Goal: Information Seeking & Learning: Find contact information

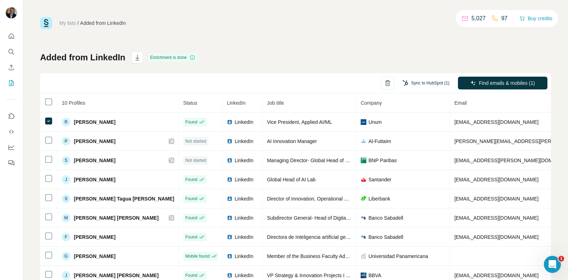
click at [424, 83] on button "Sync to HubSpot (1)" at bounding box center [426, 83] width 57 height 11
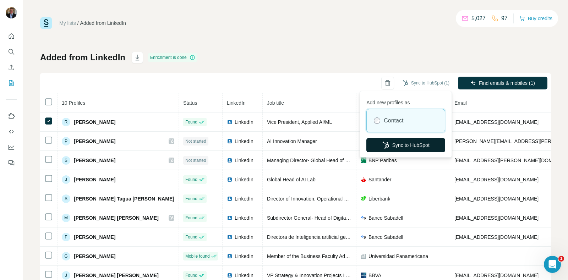
click at [408, 143] on button "Sync to HubSpot" at bounding box center [405, 145] width 79 height 14
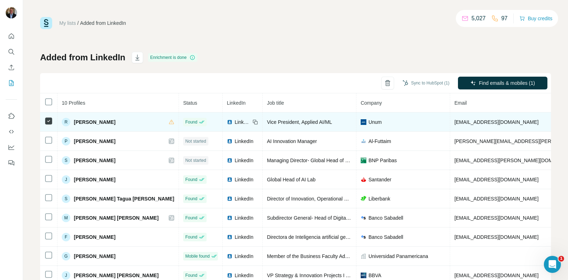
click at [369, 119] on span "Unum" at bounding box center [375, 122] width 13 height 7
click at [369, 125] on span "Unum" at bounding box center [375, 122] width 13 height 7
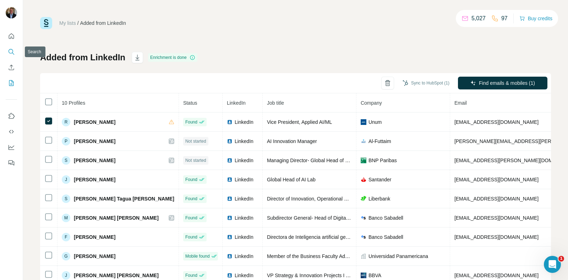
click at [10, 45] on button "Search" at bounding box center [11, 51] width 11 height 13
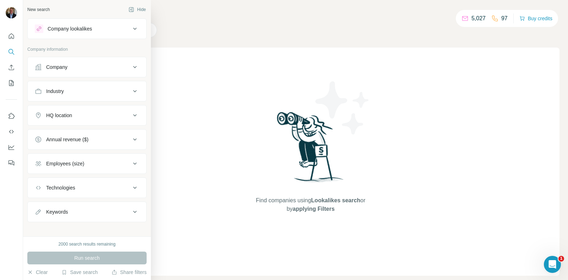
click at [48, 70] on div "Company" at bounding box center [56, 67] width 21 height 7
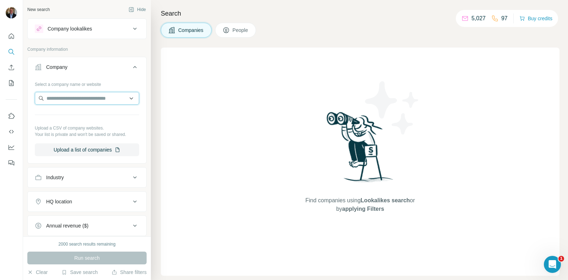
click at [56, 97] on input "text" at bounding box center [87, 98] width 104 height 13
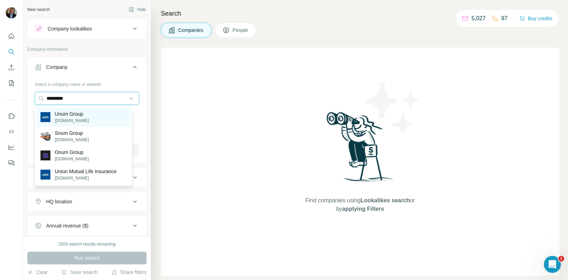
type input "*********"
click at [70, 114] on p "Unum Group" at bounding box center [72, 113] width 34 height 7
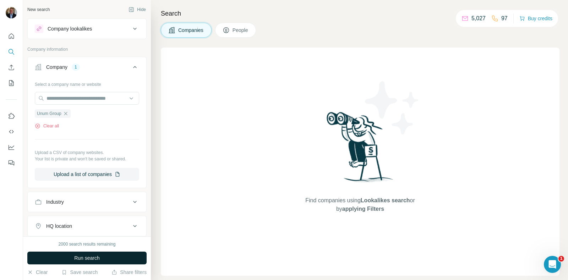
click at [83, 260] on span "Run search" at bounding box center [87, 258] width 26 height 7
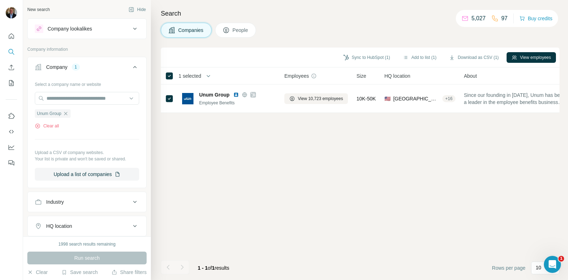
click at [239, 31] on span "People" at bounding box center [241, 30] width 16 height 7
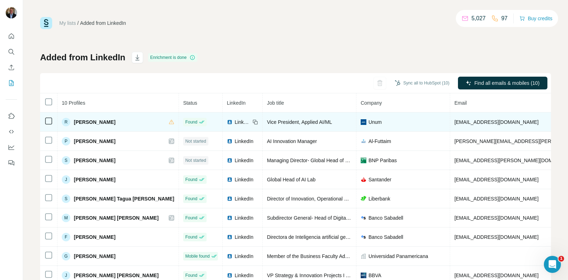
click at [81, 120] on span "[PERSON_NAME]" at bounding box center [95, 122] width 42 height 7
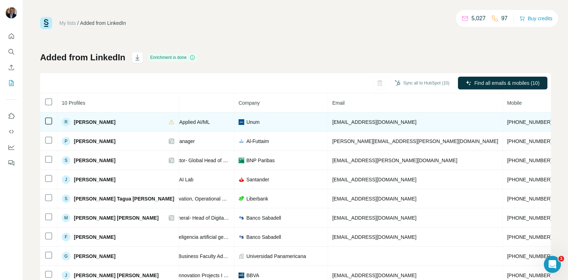
drag, startPoint x: 91, startPoint y: 122, endPoint x: 78, endPoint y: 117, distance: 13.5
click at [78, 117] on td "R Reed Hayes" at bounding box center [118, 122] width 121 height 19
click at [77, 116] on td "R Reed Hayes" at bounding box center [118, 122] width 121 height 19
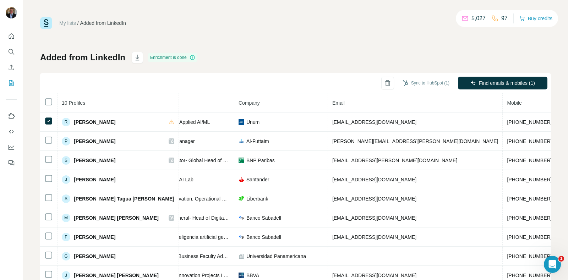
click at [44, 23] on img at bounding box center [46, 23] width 12 height 12
click at [9, 37] on icon "Quick start" at bounding box center [11, 36] width 7 height 7
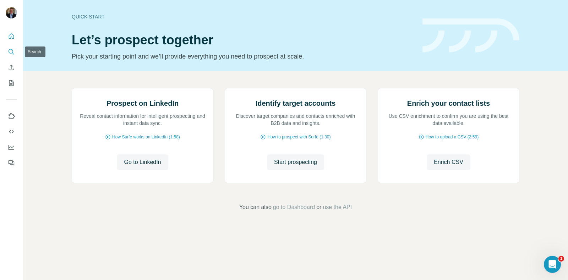
click at [14, 51] on icon "Search" at bounding box center [11, 51] width 7 height 7
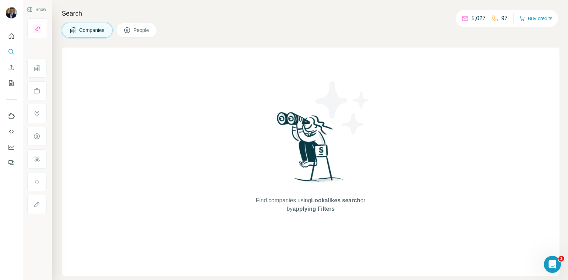
click at [100, 31] on span "Companies" at bounding box center [92, 30] width 26 height 7
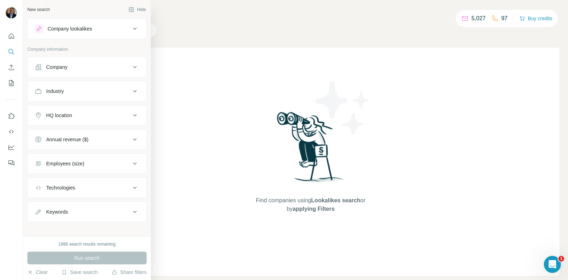
click at [59, 69] on div "Company" at bounding box center [56, 67] width 21 height 7
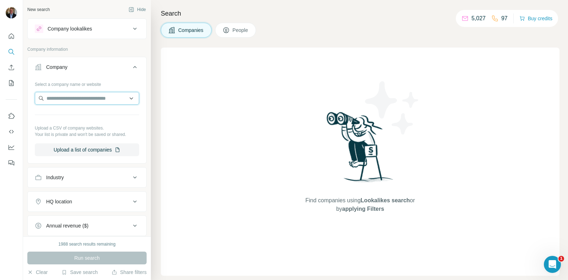
click at [66, 97] on input "text" at bounding box center [87, 98] width 104 height 13
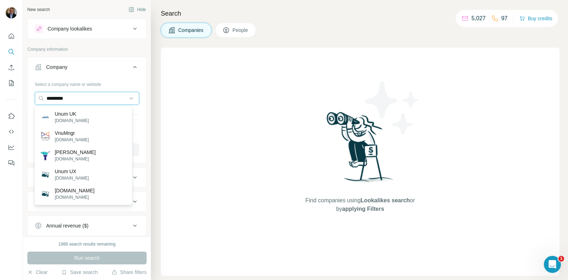
type input "**********"
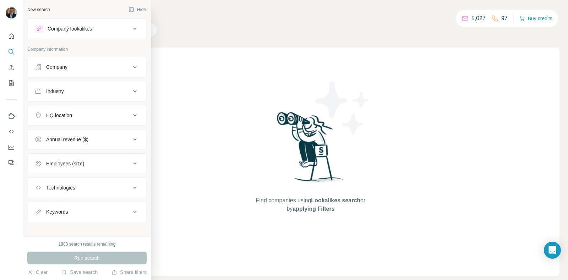
click at [65, 68] on div "Company" at bounding box center [56, 67] width 21 height 7
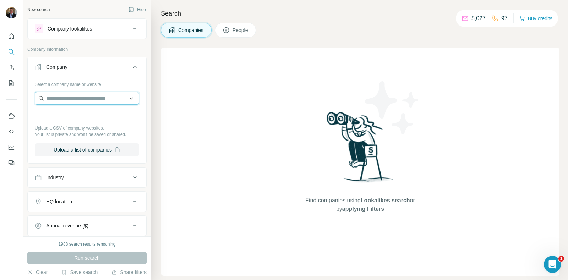
click at [67, 100] on input "text" at bounding box center [87, 98] width 104 height 13
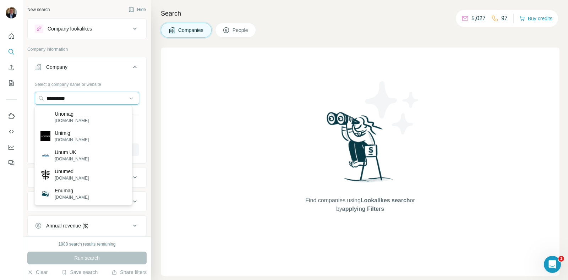
type input "**********"
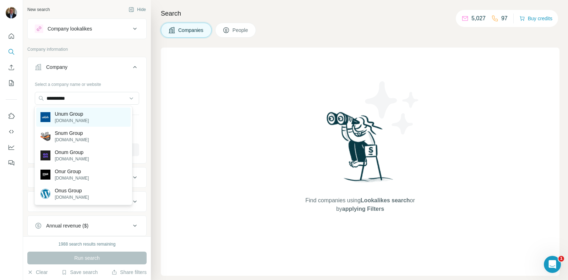
click at [72, 118] on p "[DOMAIN_NAME]" at bounding box center [72, 121] width 34 height 6
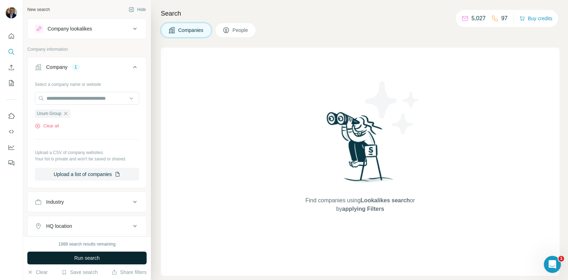
click at [94, 258] on span "Run search" at bounding box center [87, 258] width 26 height 7
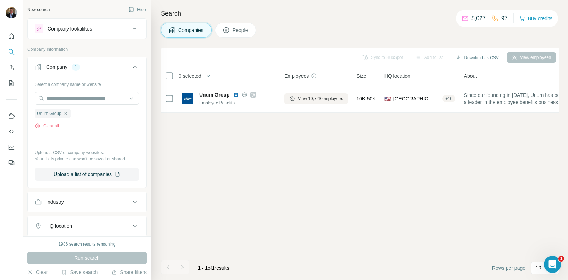
click at [238, 29] on span "People" at bounding box center [241, 30] width 16 height 7
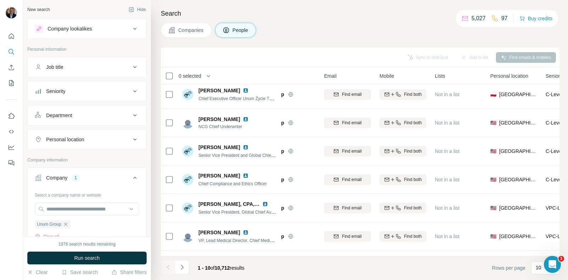
scroll to position [61, 0]
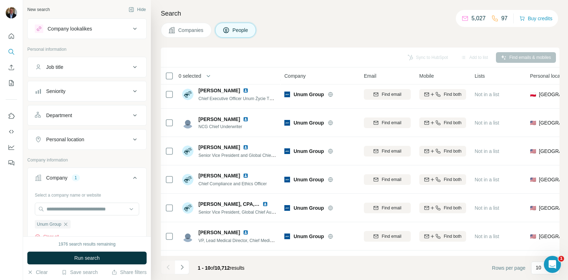
click at [258, 269] on footer "1 - 10 of 10,712 results Rows per page 10" at bounding box center [360, 268] width 399 height 24
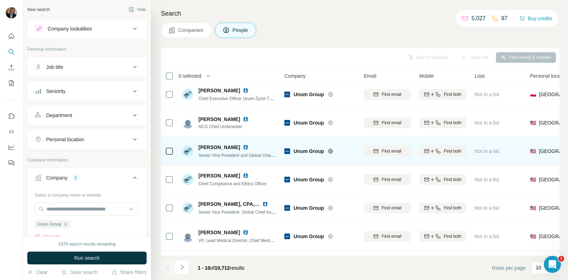
click at [243, 146] on img at bounding box center [246, 148] width 6 height 6
